Goal: Information Seeking & Learning: Understand process/instructions

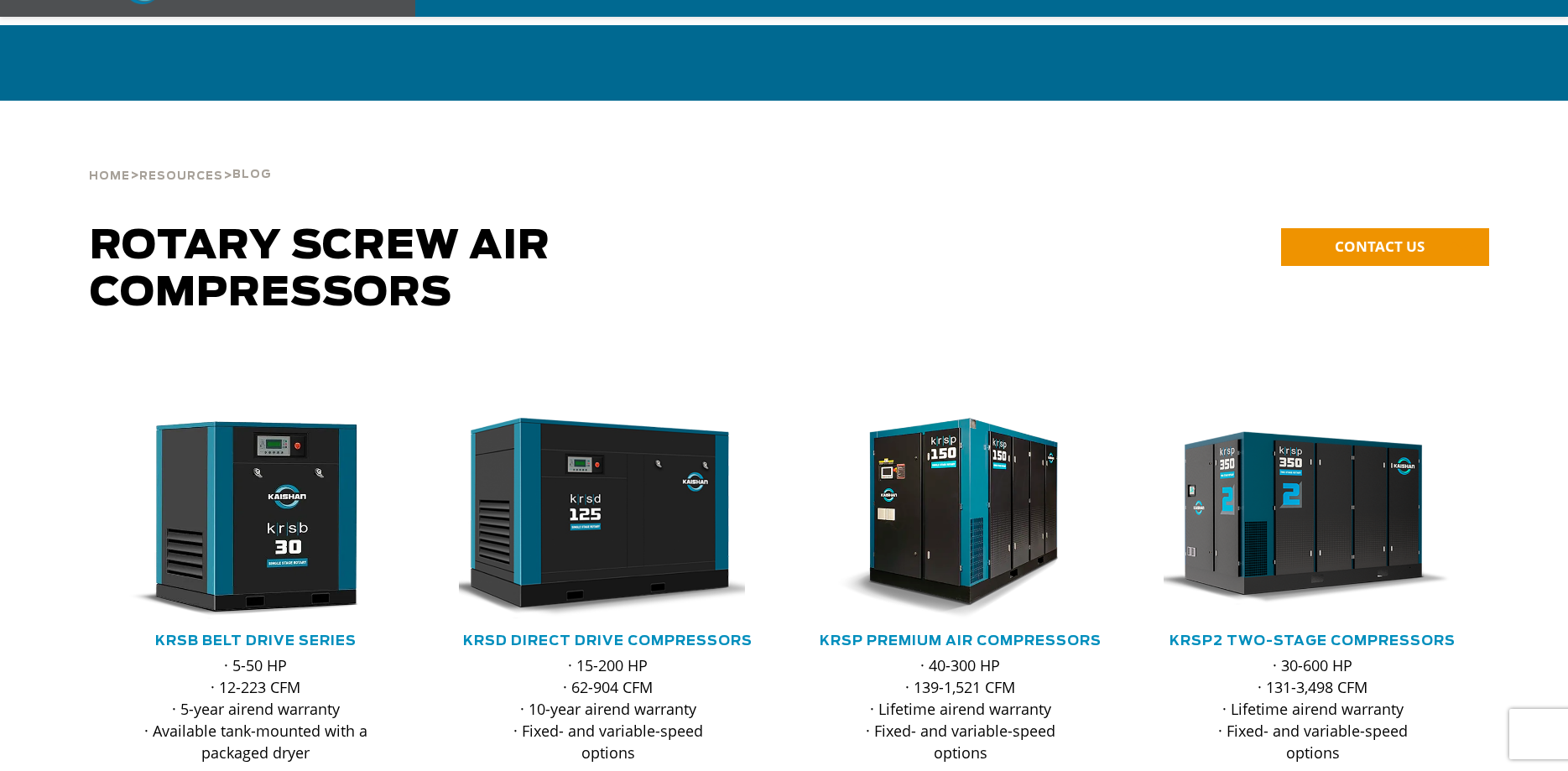
scroll to position [257, 0]
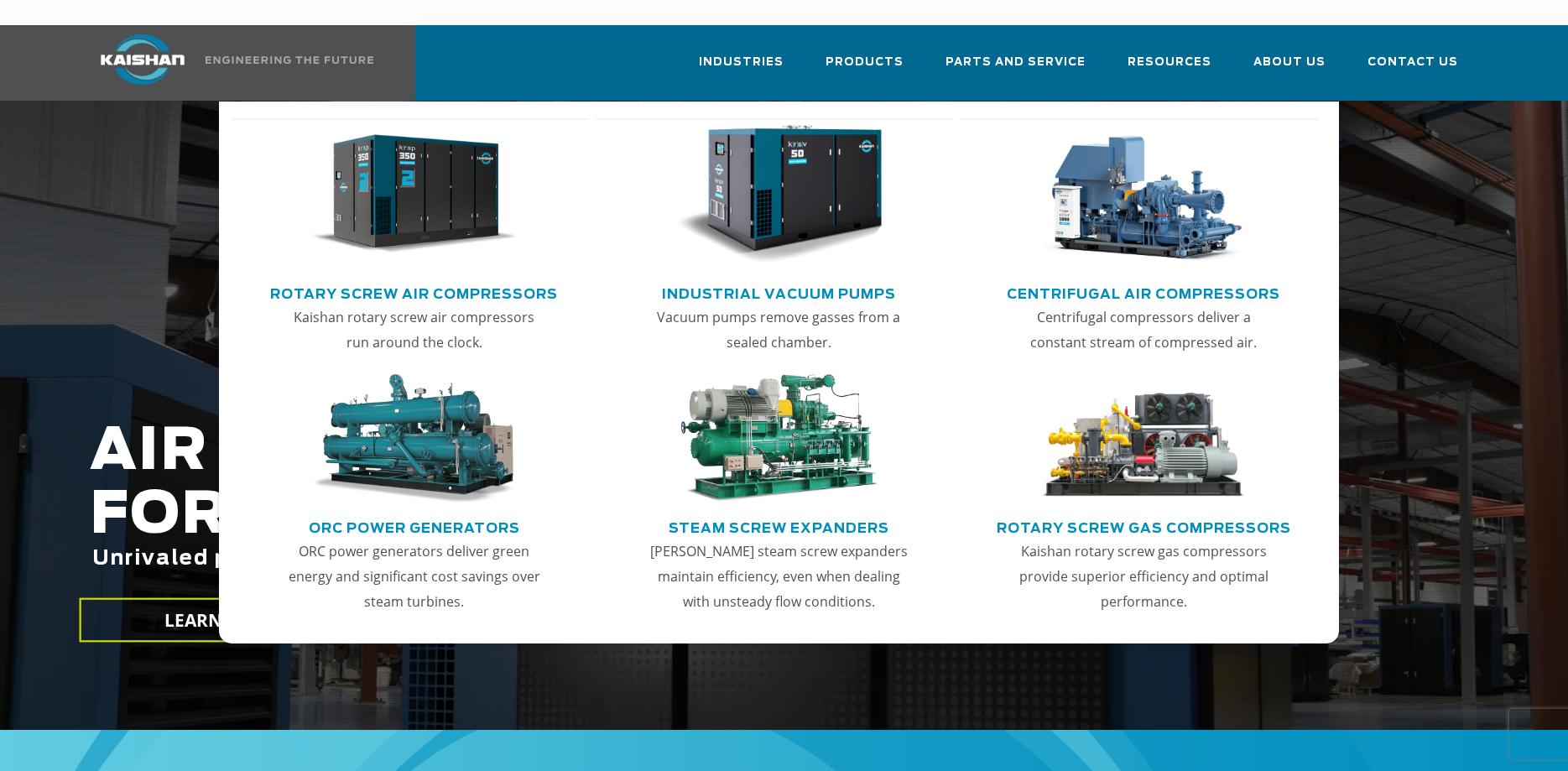
click at [441, 168] on img "Main menu" at bounding box center [413, 194] width 206 height 139
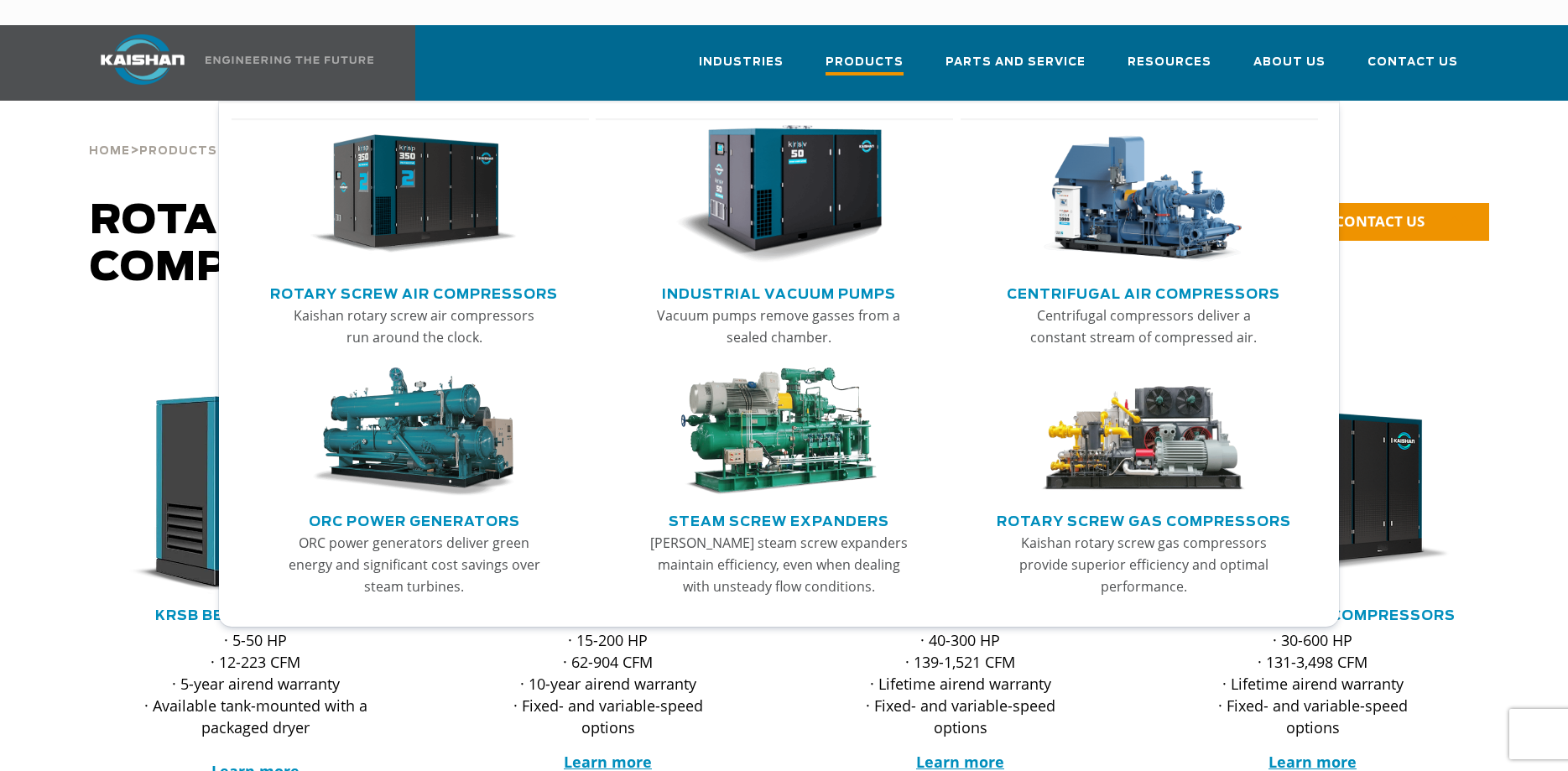
click at [875, 53] on span "Products" at bounding box center [864, 64] width 78 height 22
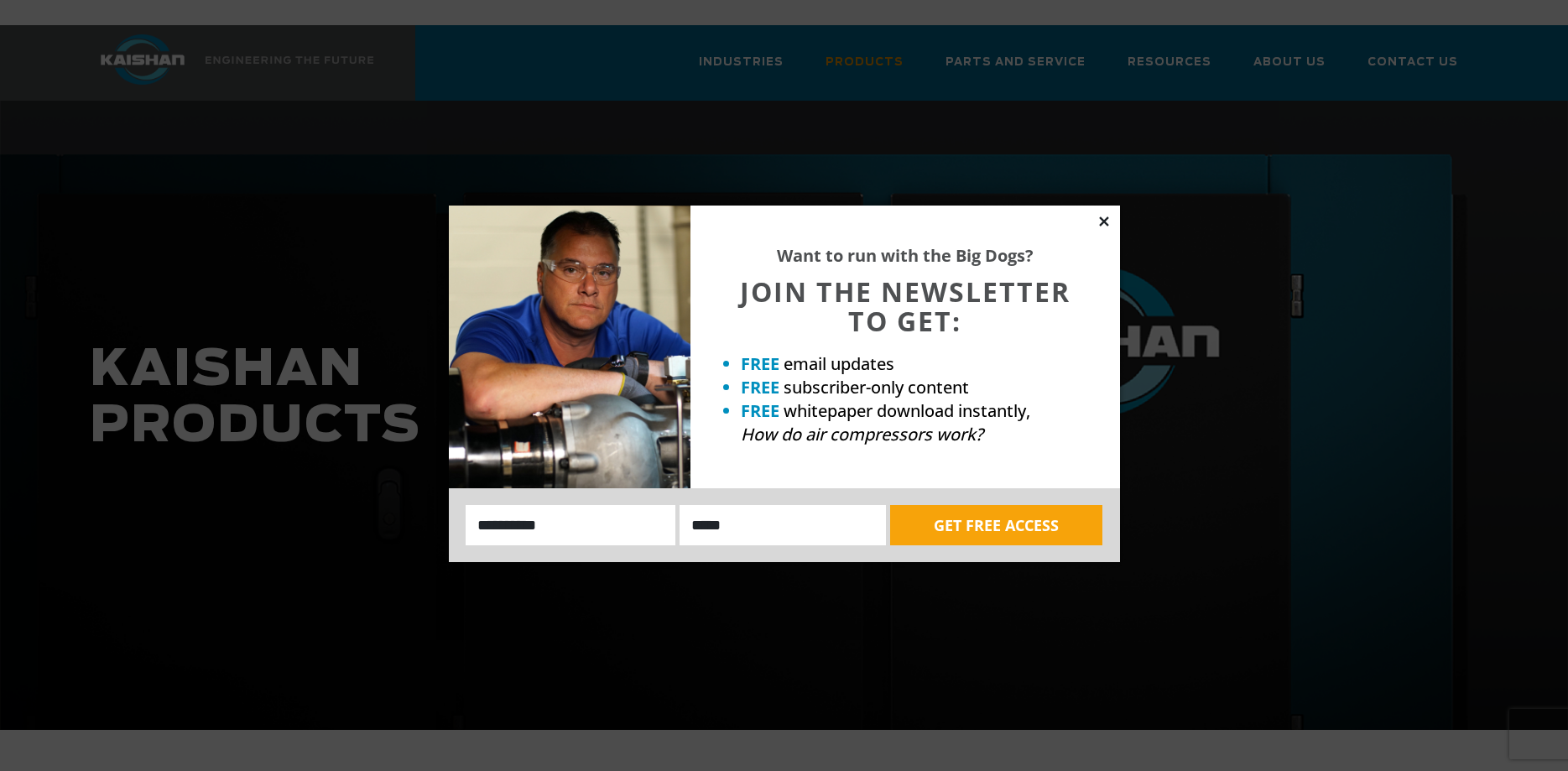
click at [1102, 215] on icon at bounding box center [1104, 221] width 15 height 15
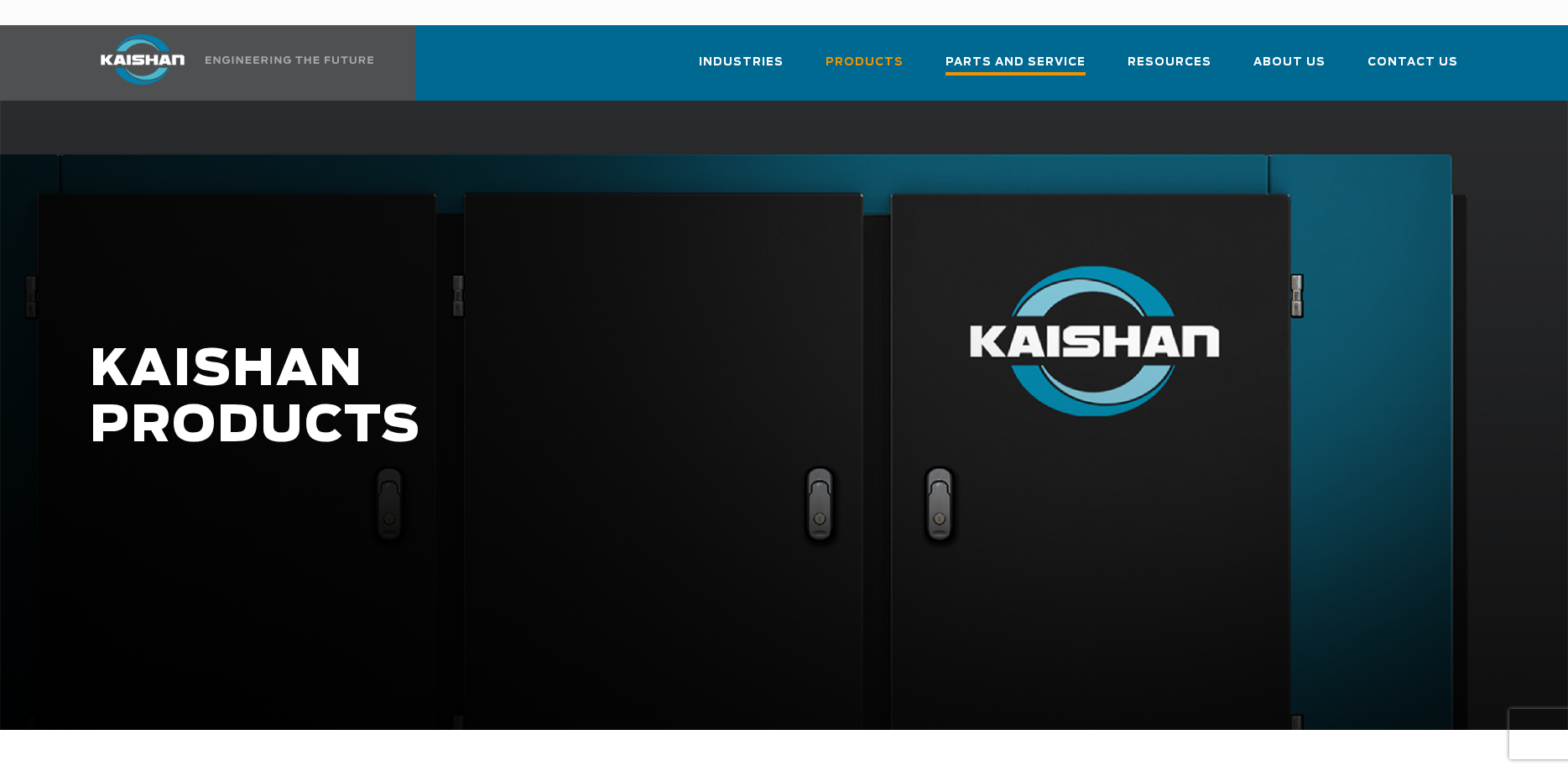
click at [1075, 53] on span "Parts and Service" at bounding box center [1015, 64] width 140 height 22
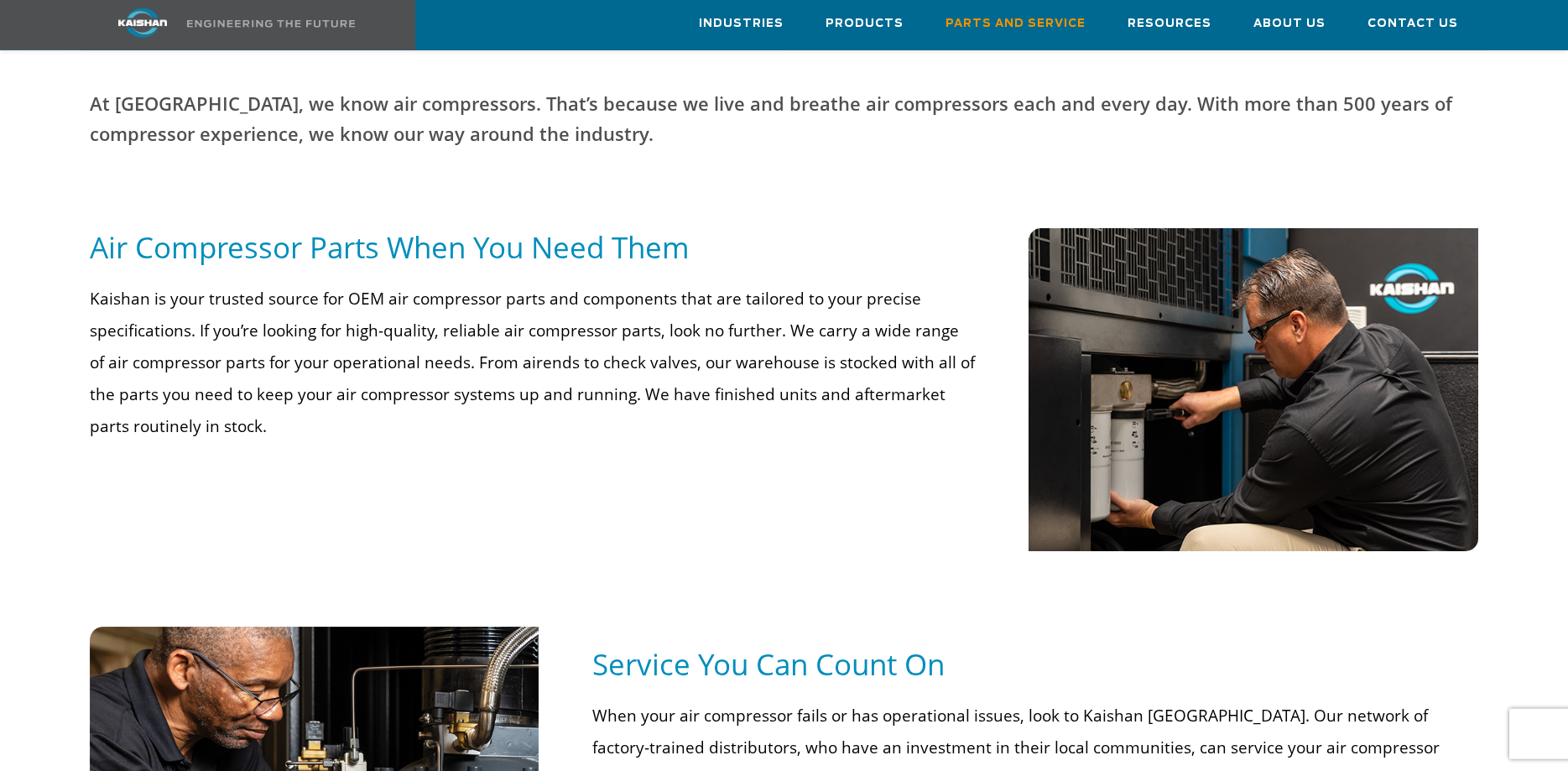
scroll to position [599, 0]
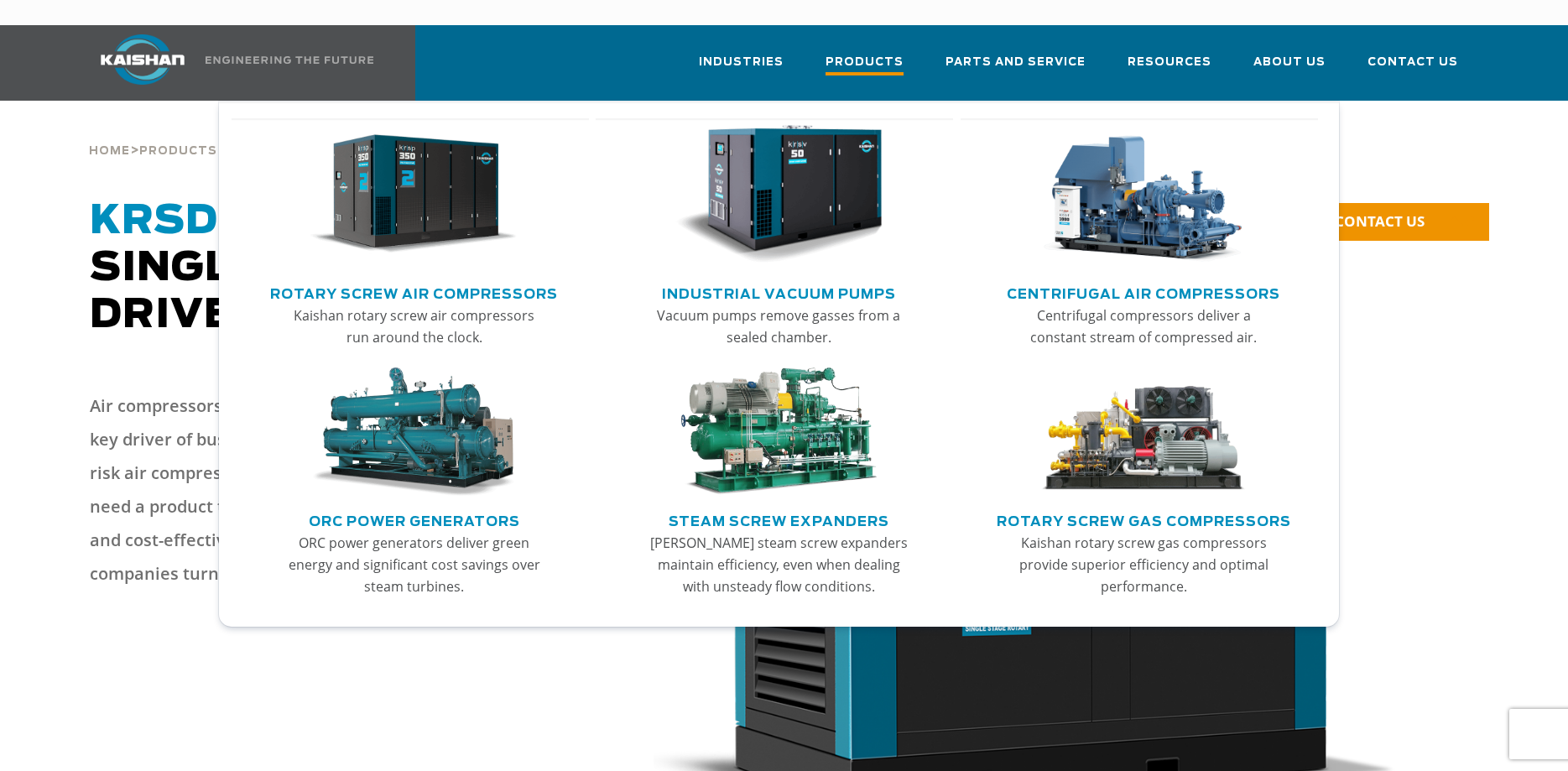
click at [862, 53] on span "Products" at bounding box center [864, 64] width 78 height 22
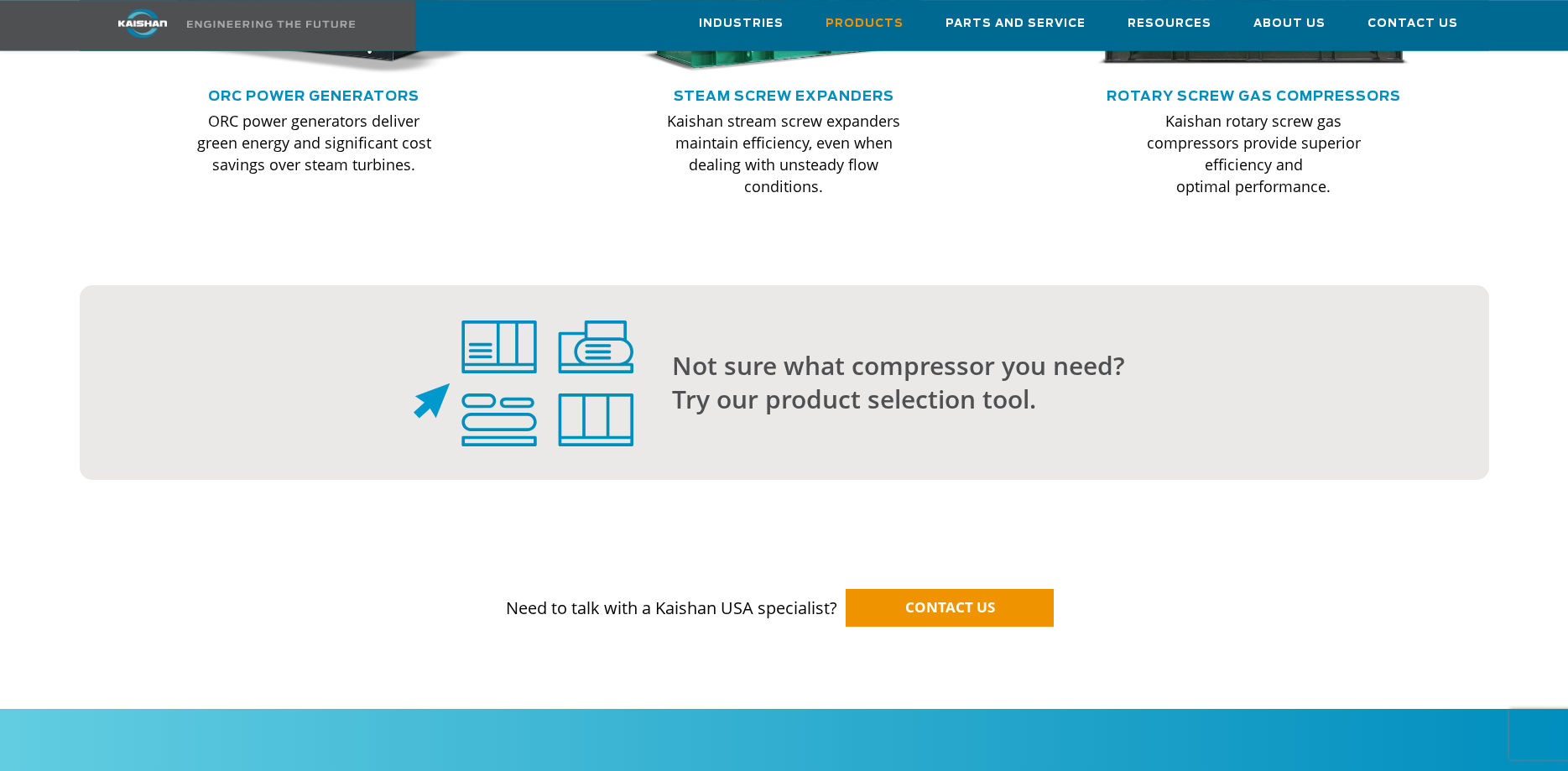
scroll to position [1710, 0]
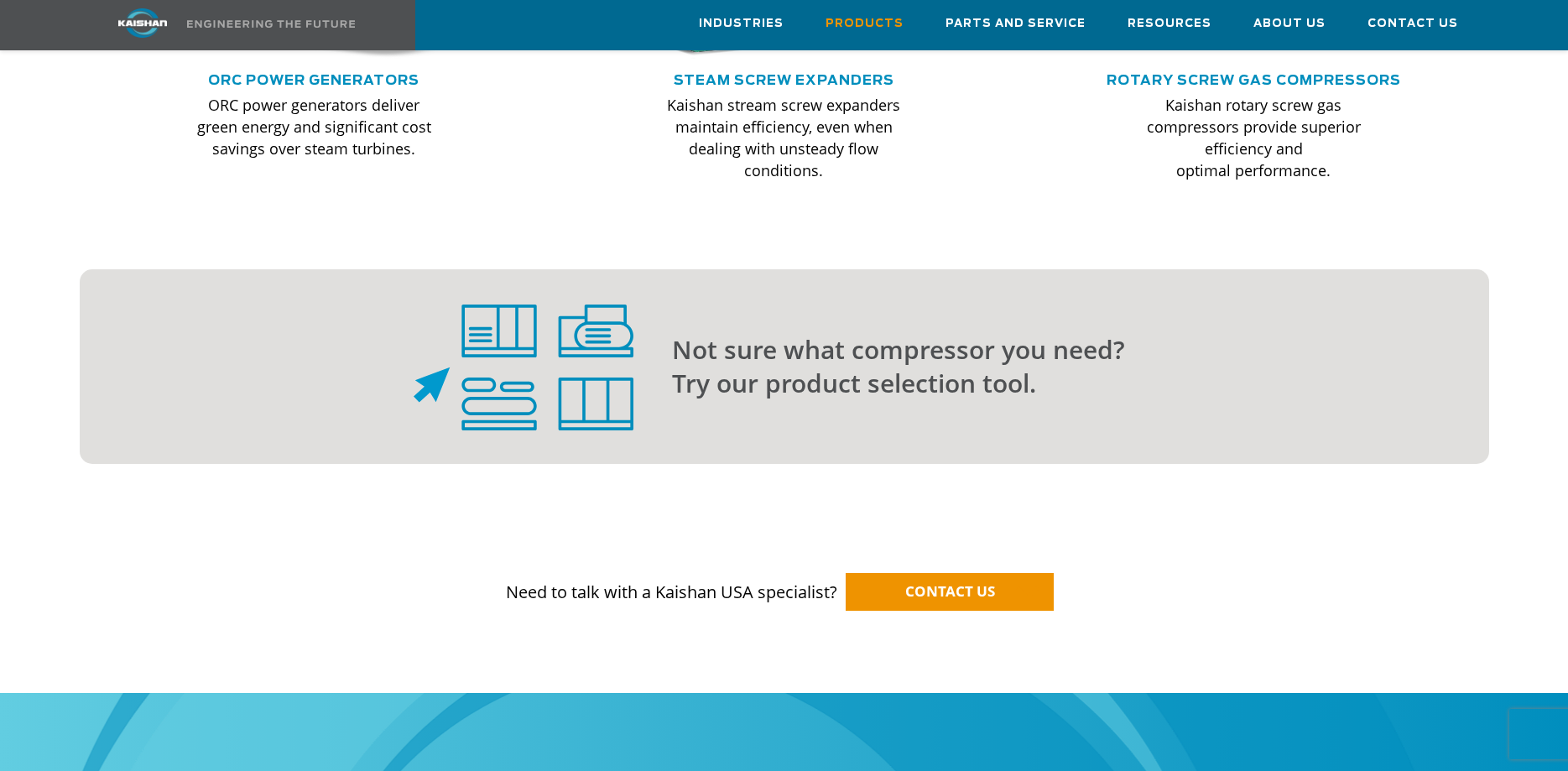
click at [883, 335] on p "Not sure what compressor you need? Try our product selection tool." at bounding box center [1047, 366] width 750 height 67
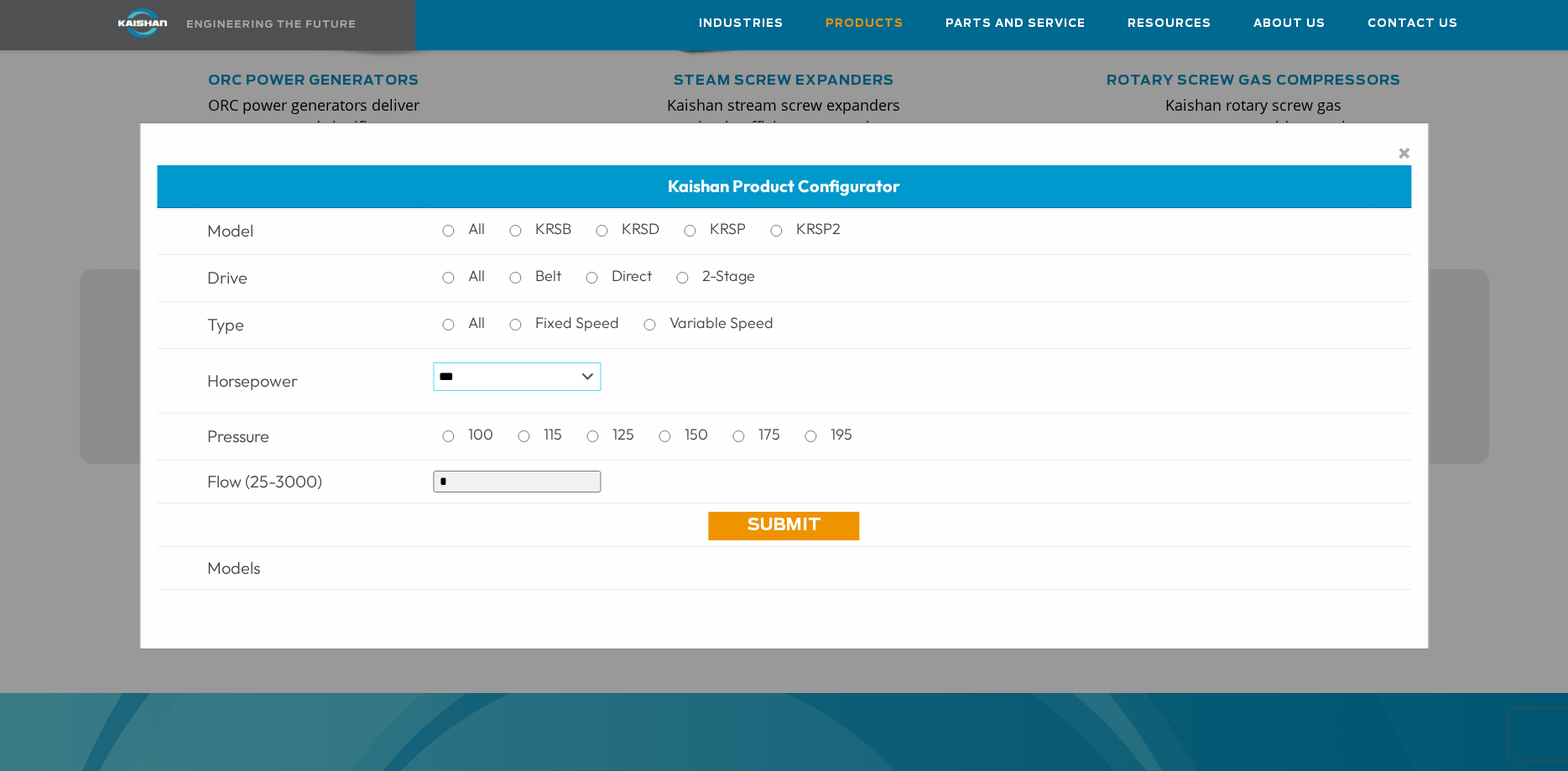
click at [433, 363] on select "*** * *** ** ** ** ** ** ** ** ** ** *** *** *** *** *** *** *** *** *** *** ***" at bounding box center [516, 377] width 168 height 29
click at [1314, 381] on td "*** * *** ** ** ** ** ** ** ** ** ** *** *** *** *** *** *** *** *** *** *** ***" at bounding box center [897, 381] width 944 height 64
click at [483, 476] on input "*" at bounding box center [516, 481] width 168 height 21
drag, startPoint x: 475, startPoint y: 484, endPoint x: 428, endPoint y: 485, distance: 47.0
click at [433, 485] on input "*" at bounding box center [516, 481] width 168 height 21
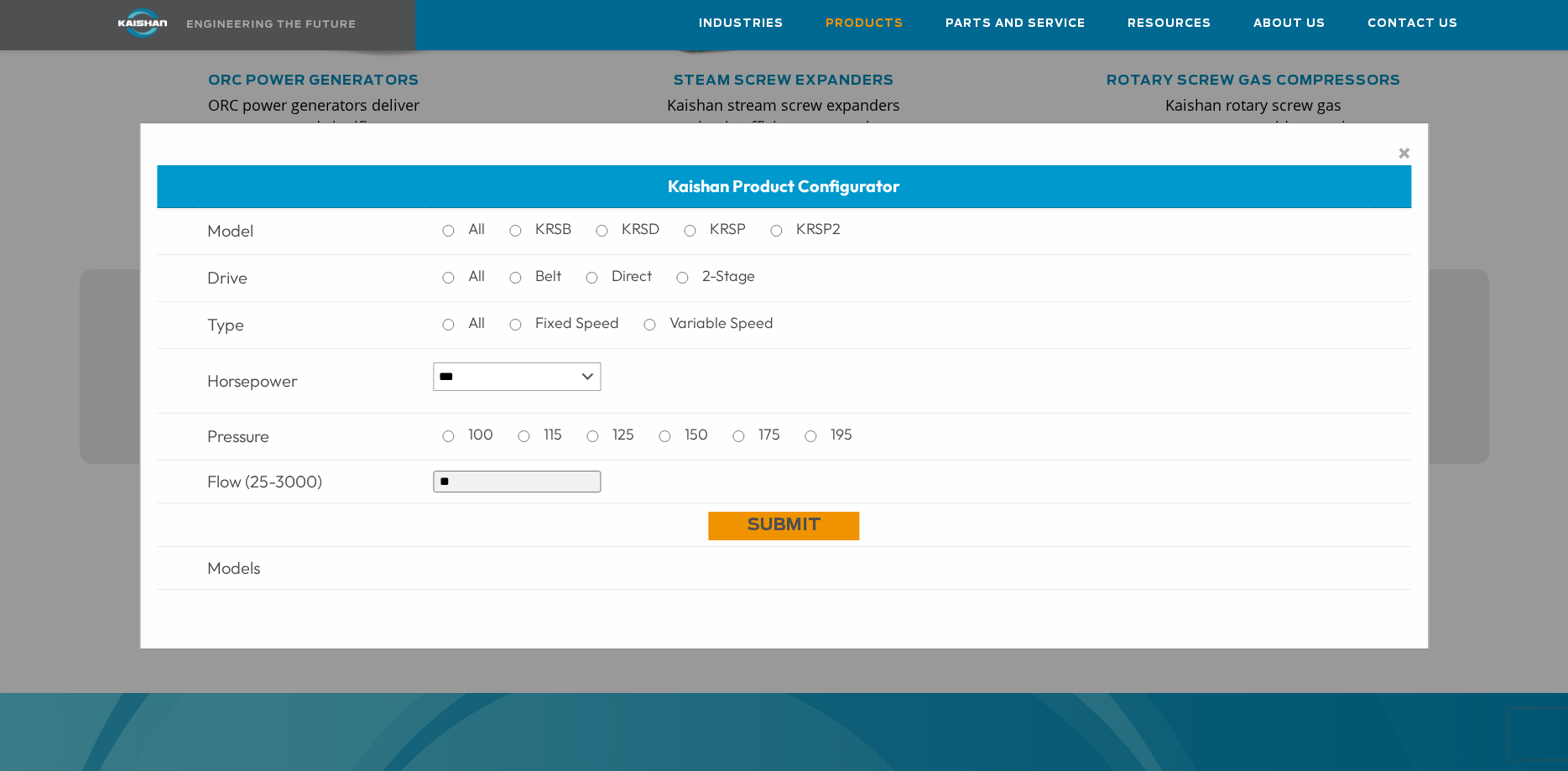
type input "**"
click at [771, 535] on link "Submit" at bounding box center [784, 526] width 151 height 29
click at [778, 517] on link "Submit" at bounding box center [784, 526] width 151 height 29
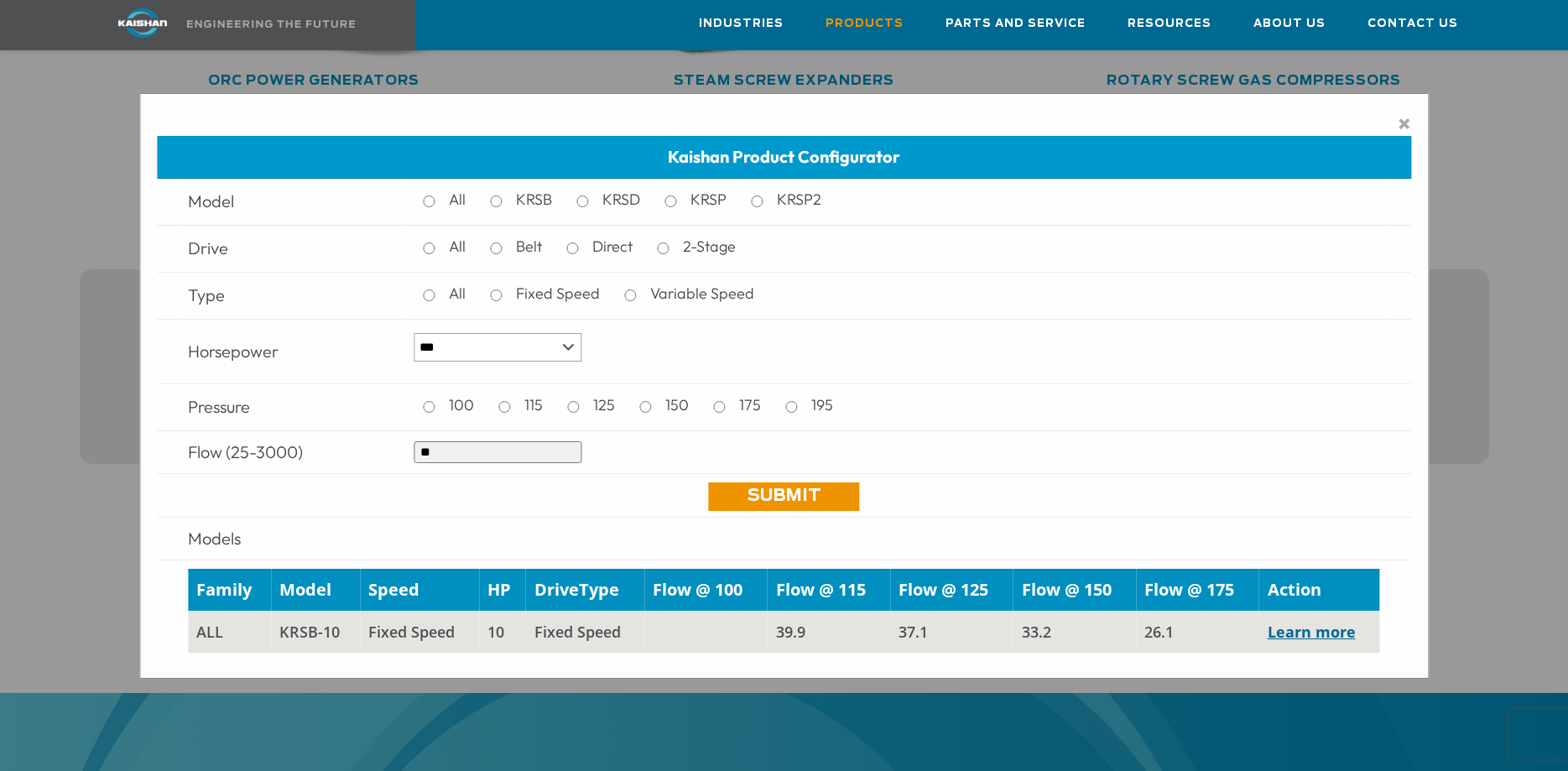
click at [1290, 630] on link "Learn more" at bounding box center [1312, 631] width 88 height 20
